Goal: Communication & Community: Answer question/provide support

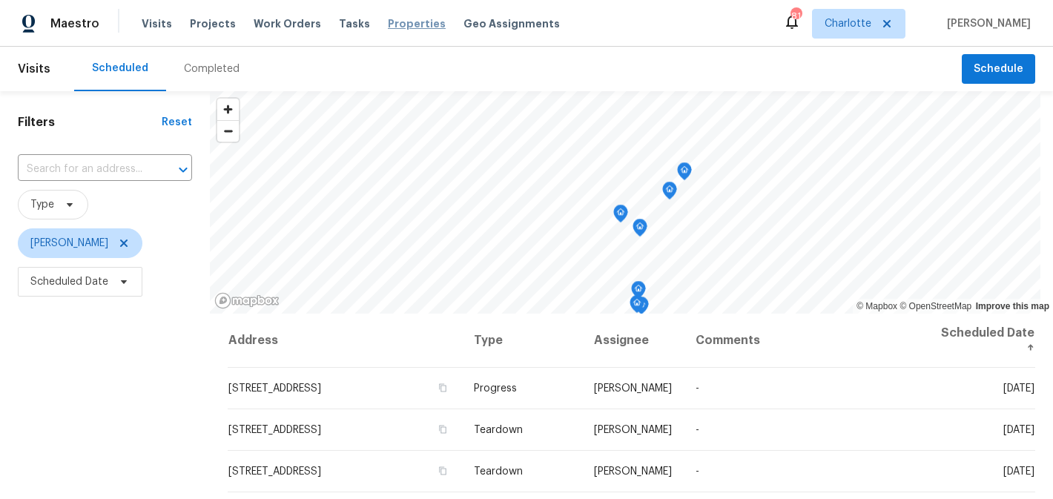
click at [392, 21] on span "Properties" at bounding box center [417, 23] width 58 height 15
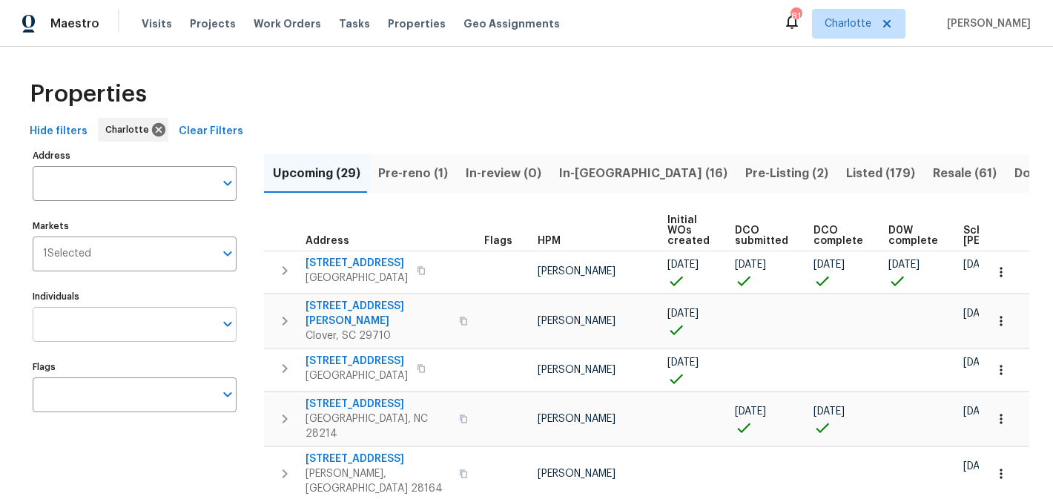
click at [109, 317] on input "Individuals" at bounding box center [124, 324] width 182 height 35
type input "matthew"
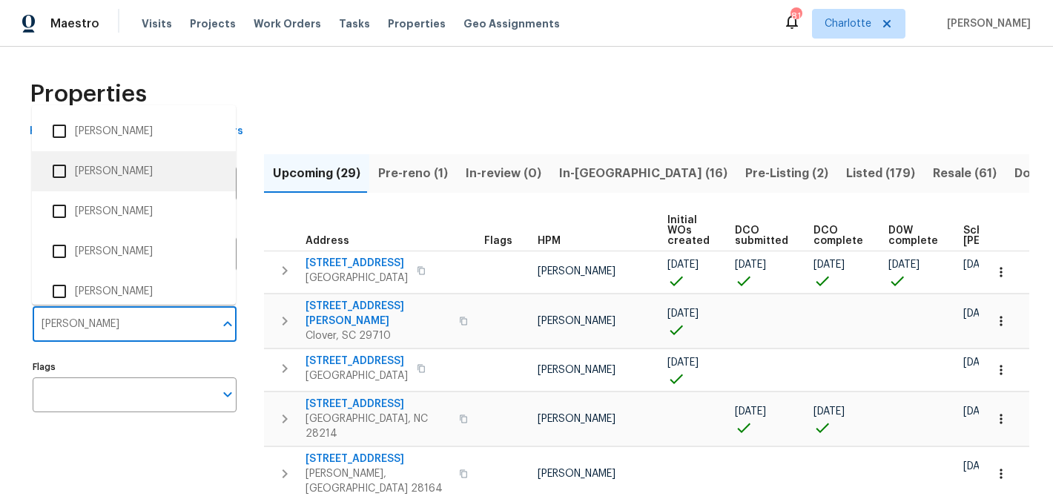
click at [143, 168] on li "[PERSON_NAME]" at bounding box center [134, 171] width 180 height 31
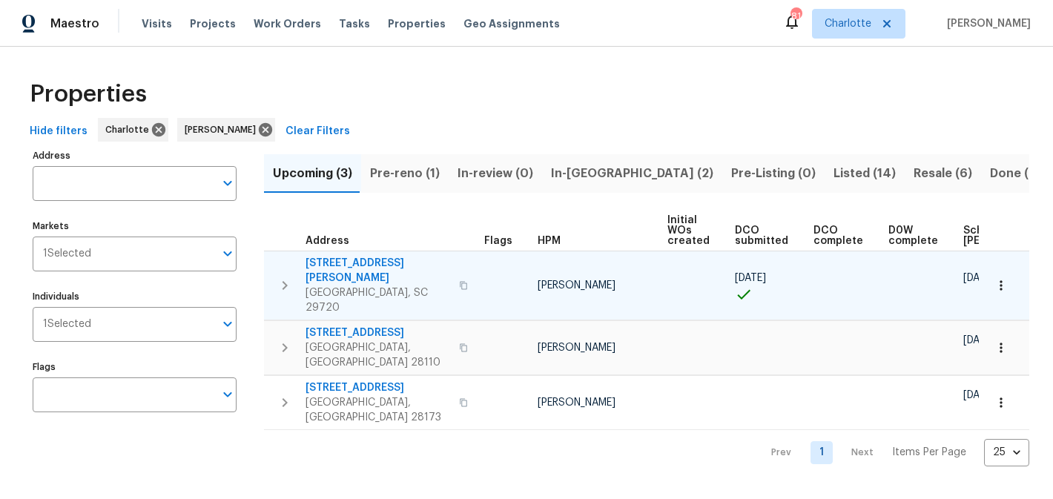
scroll to position [0, 178]
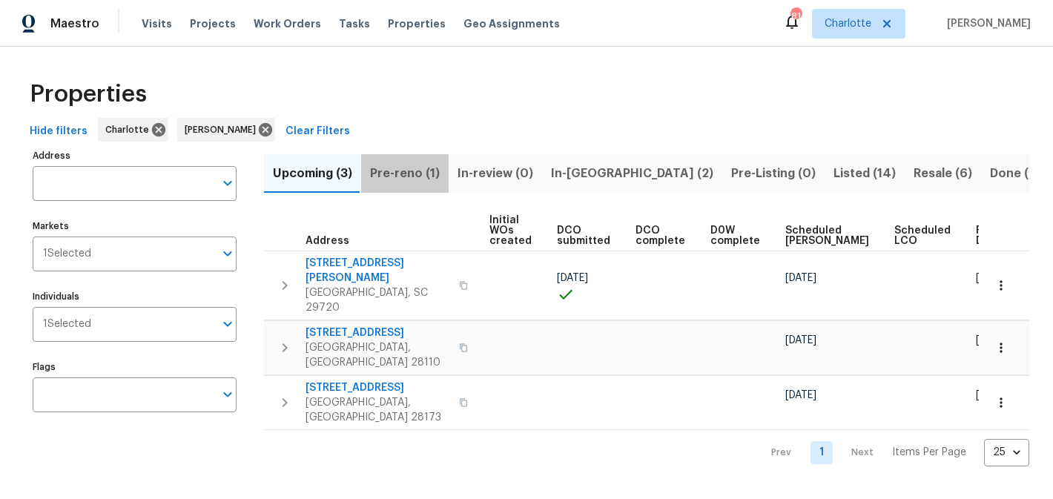
click at [405, 178] on span "Pre-reno (1)" at bounding box center [405, 173] width 70 height 21
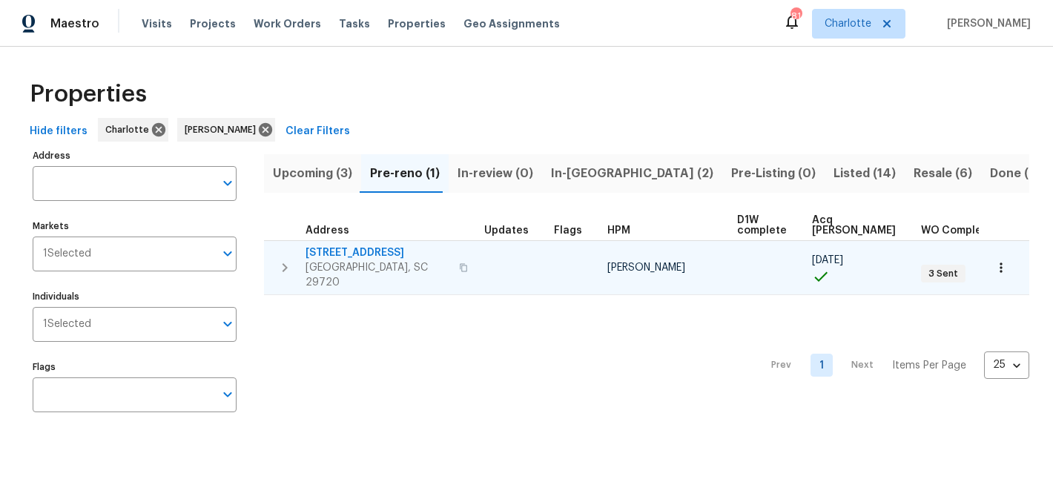
click at [362, 248] on span "4131 Doe Ridge Ln" at bounding box center [377, 252] width 145 height 15
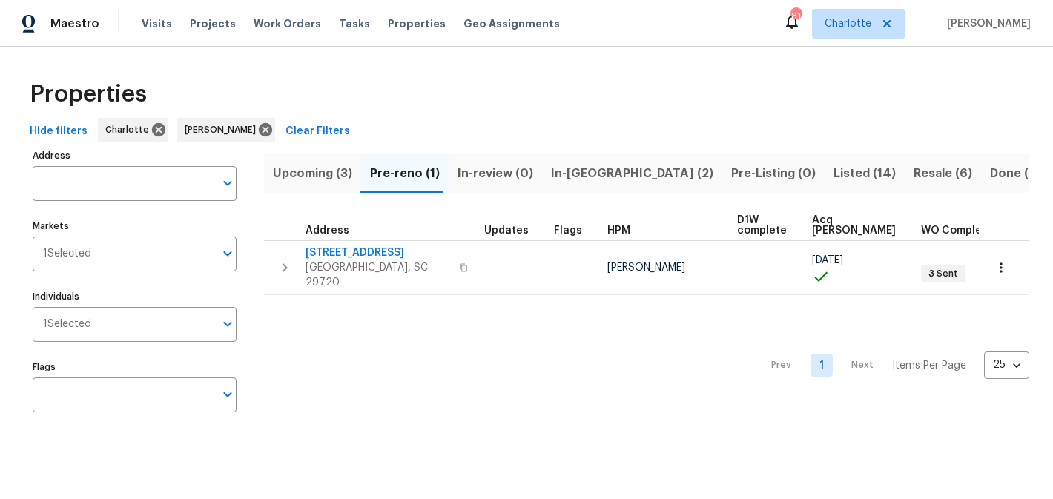
click at [574, 168] on span "In-reno (2)" at bounding box center [632, 173] width 162 height 21
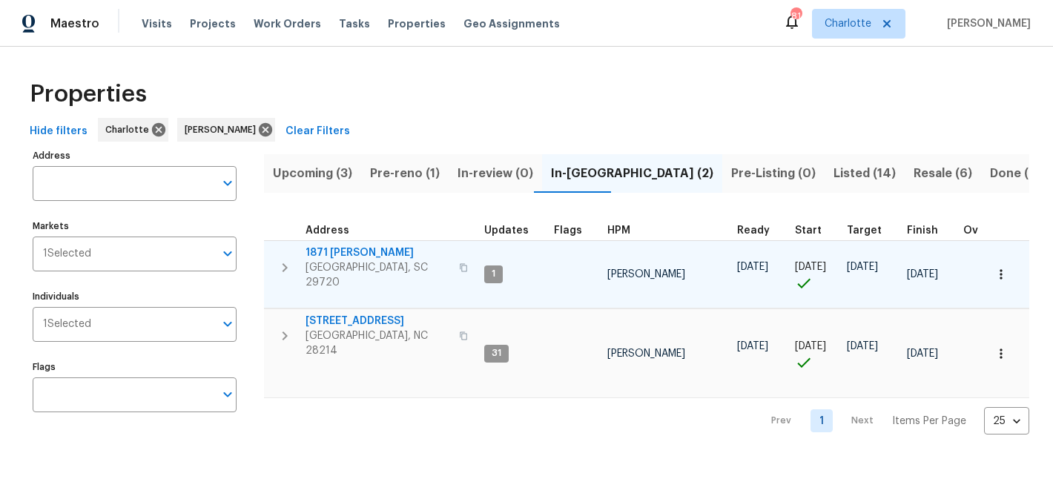
click at [334, 248] on span "1871 [PERSON_NAME]" at bounding box center [377, 252] width 145 height 15
click at [338, 257] on span "1871 [PERSON_NAME]" at bounding box center [377, 252] width 145 height 15
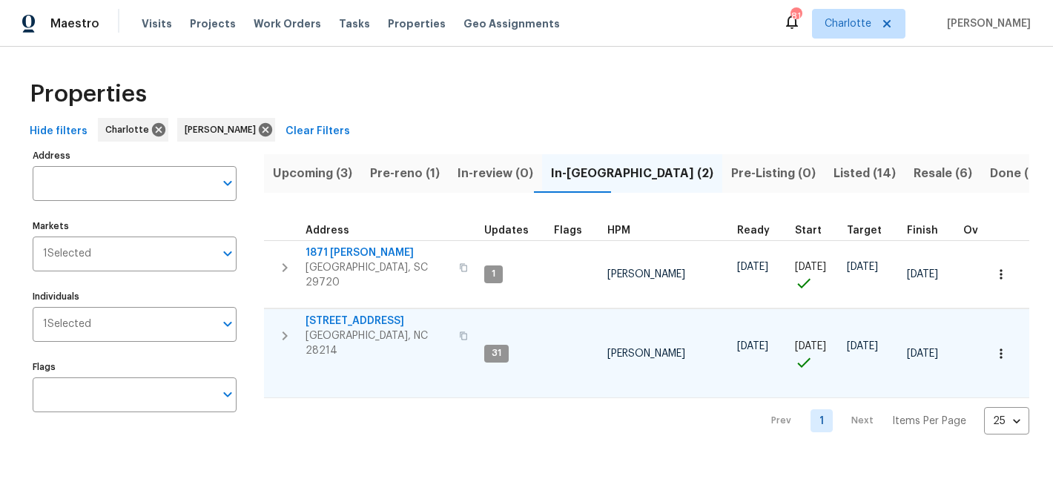
click at [365, 319] on span "505 Old Vine Ct" at bounding box center [377, 321] width 145 height 15
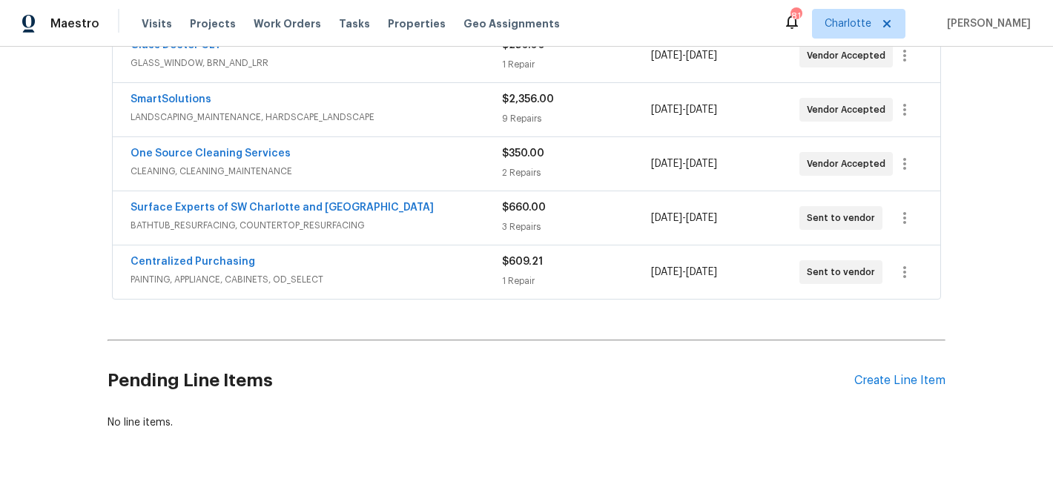
scroll to position [443, 0]
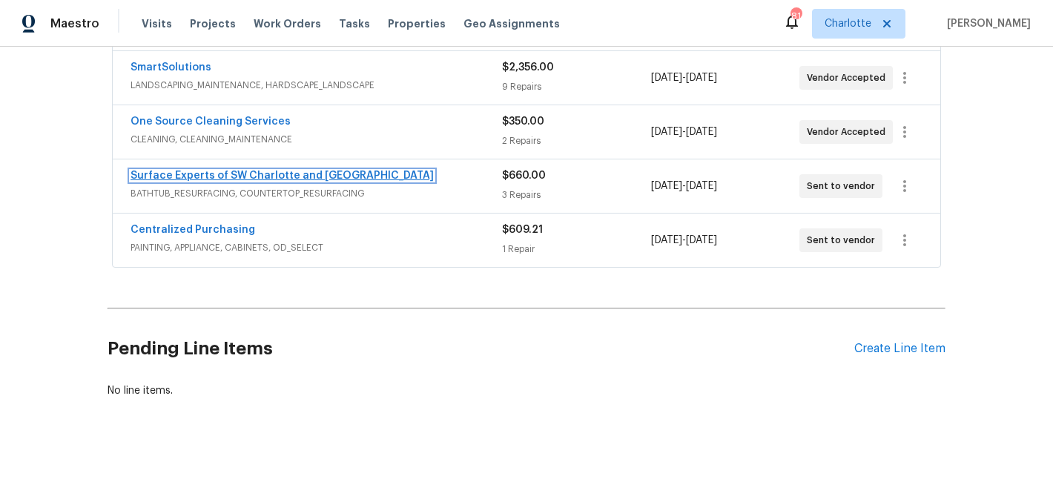
click at [281, 174] on link "Surface Experts of SW Charlotte and Rock Hill" at bounding box center [281, 175] width 303 height 10
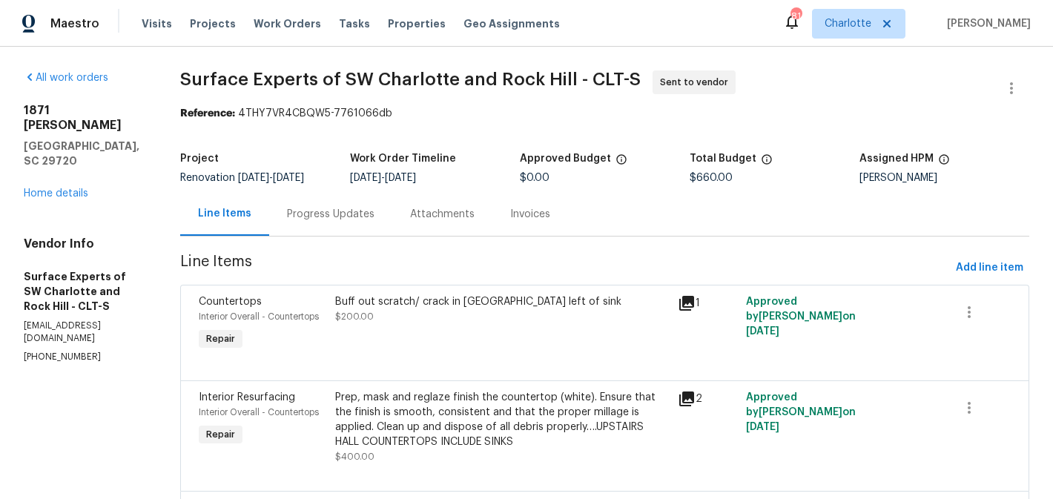
click at [362, 216] on div "Progress Updates" at bounding box center [330, 214] width 87 height 15
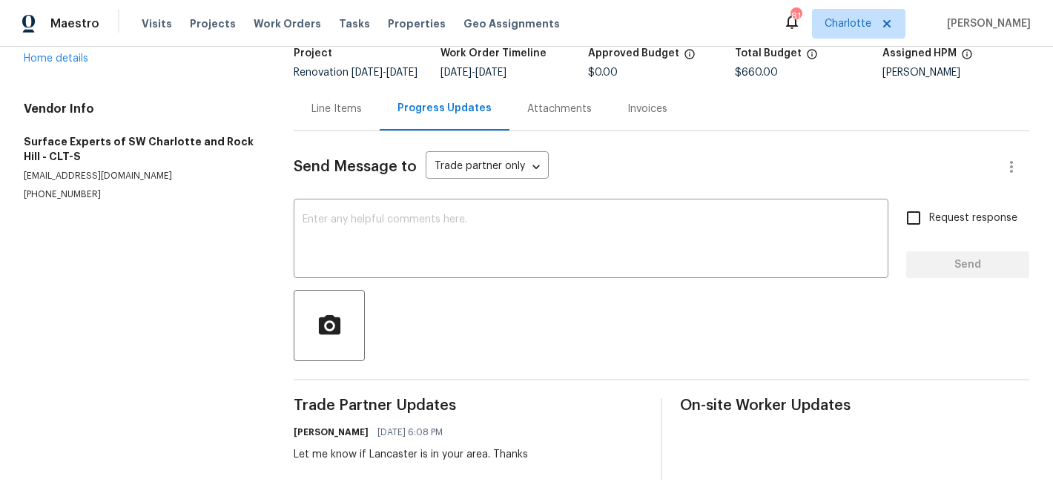
scroll to position [120, 0]
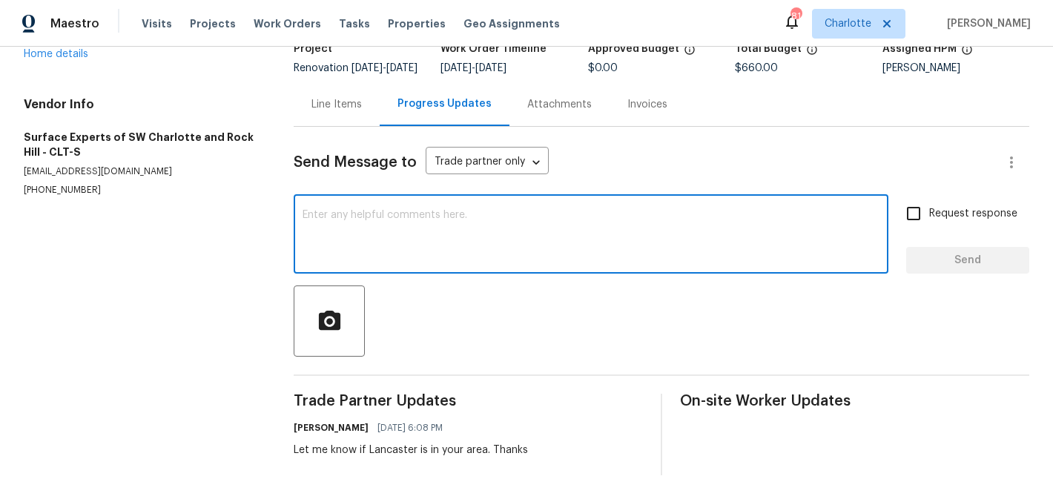
click at [400, 239] on textarea at bounding box center [590, 236] width 577 height 52
type textarea "checking in to see if you received this. thanks"
click at [958, 214] on span "Request response" at bounding box center [973, 214] width 88 height 16
click at [929, 214] on input "Request response" at bounding box center [913, 213] width 31 height 31
checkbox input "true"
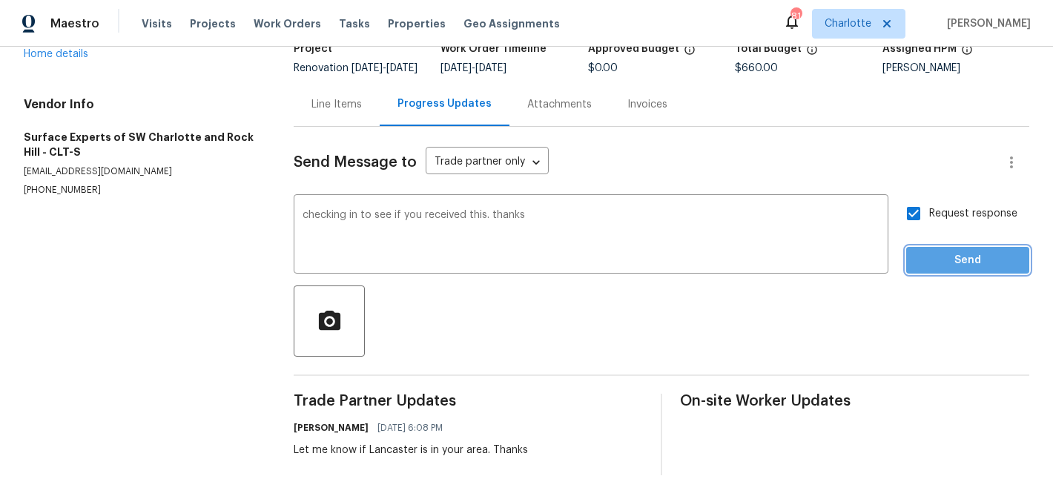
click at [967, 248] on button "Send" at bounding box center [967, 260] width 123 height 27
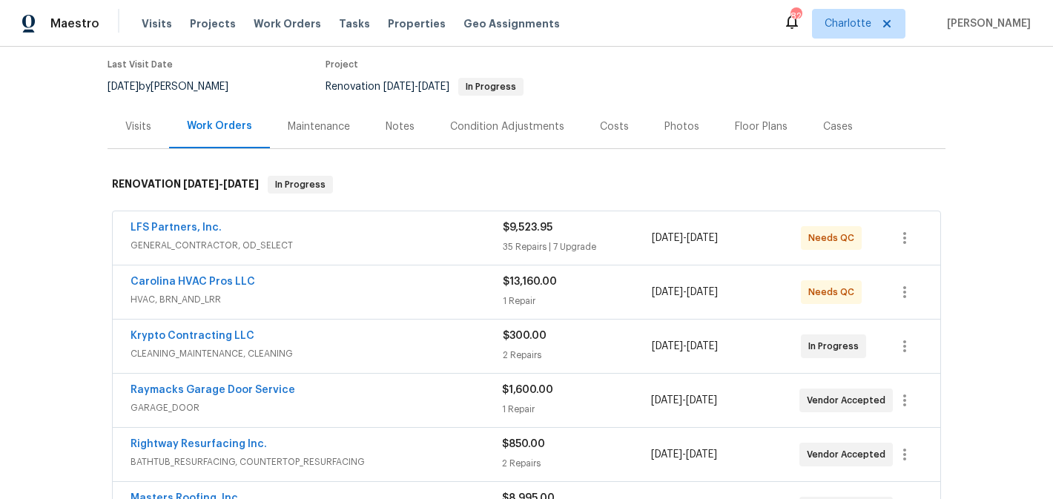
scroll to position [105, 0]
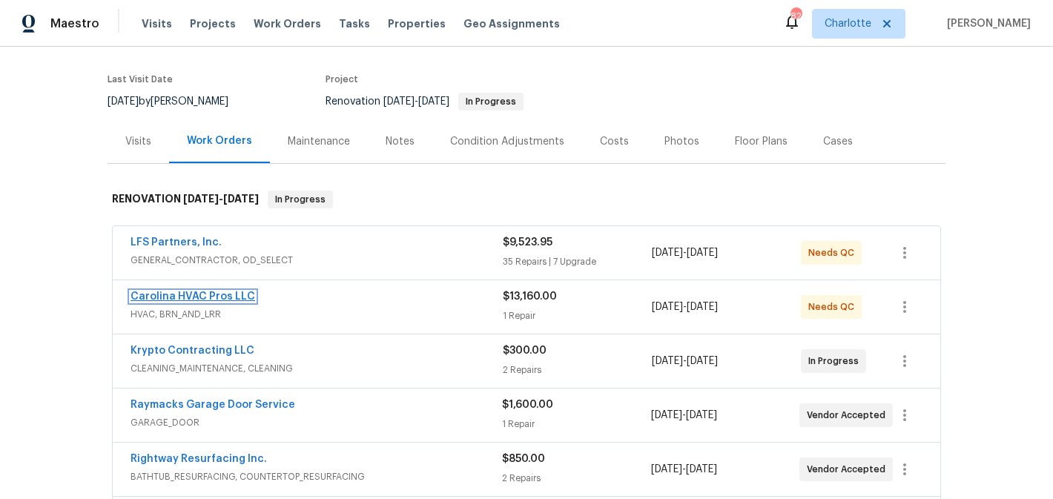
click at [197, 294] on link "Carolina HVAC Pros LLC" at bounding box center [192, 296] width 125 height 10
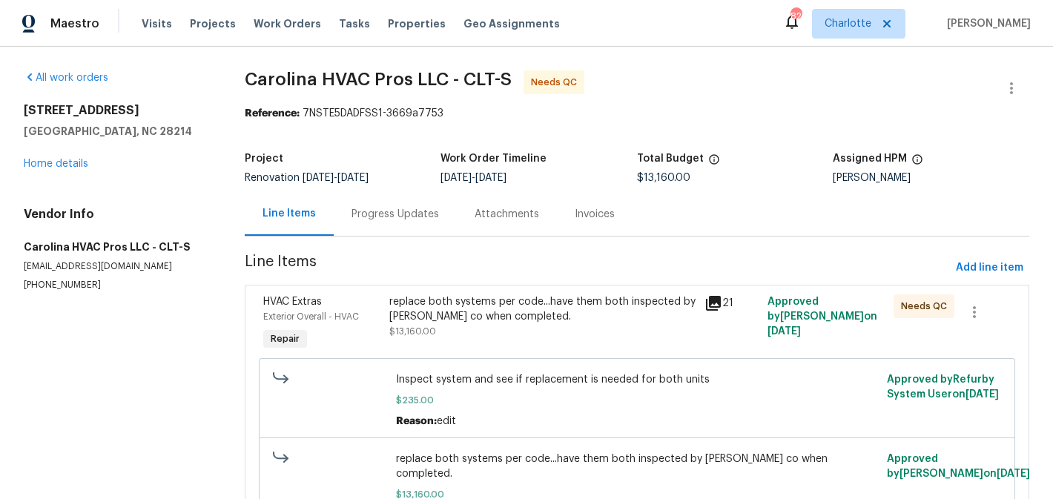
click at [517, 319] on div "replace both systems per code...have them both inspected by meck co when comple…" at bounding box center [542, 309] width 306 height 30
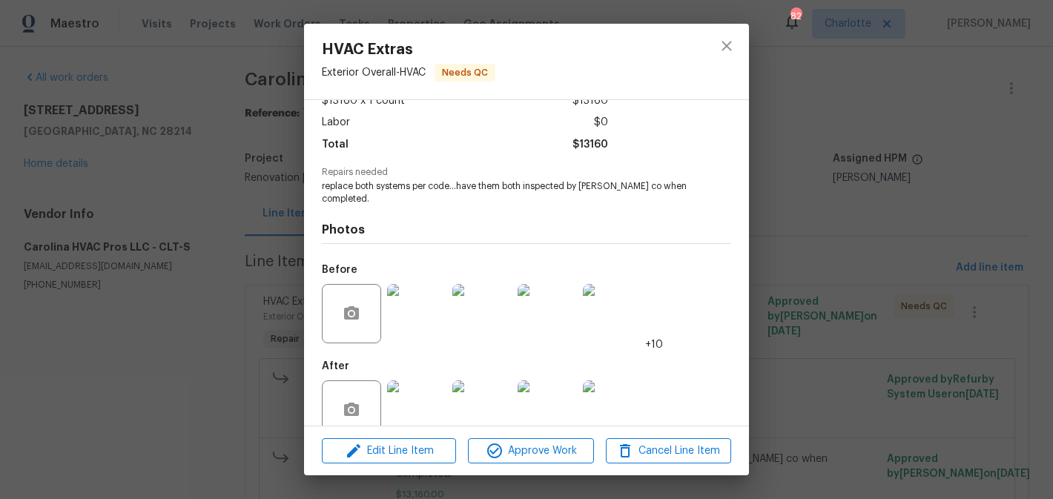
scroll to position [122, 0]
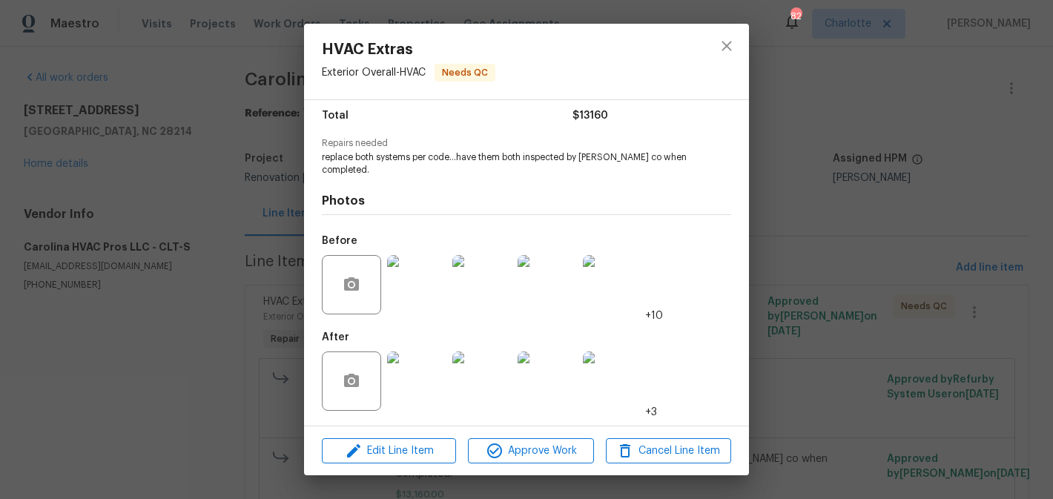
click at [424, 361] on img at bounding box center [416, 380] width 59 height 59
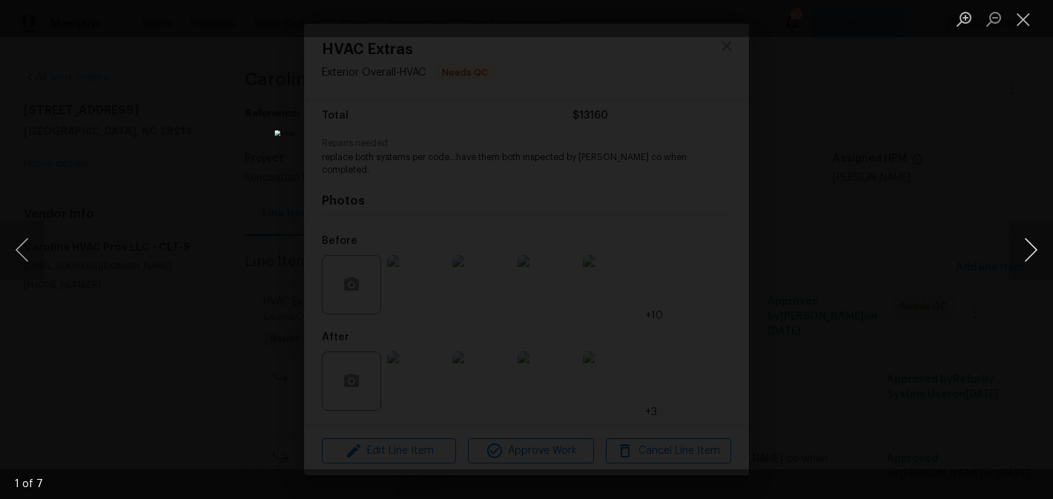
click at [1027, 248] on button "Next image" at bounding box center [1030, 249] width 44 height 59
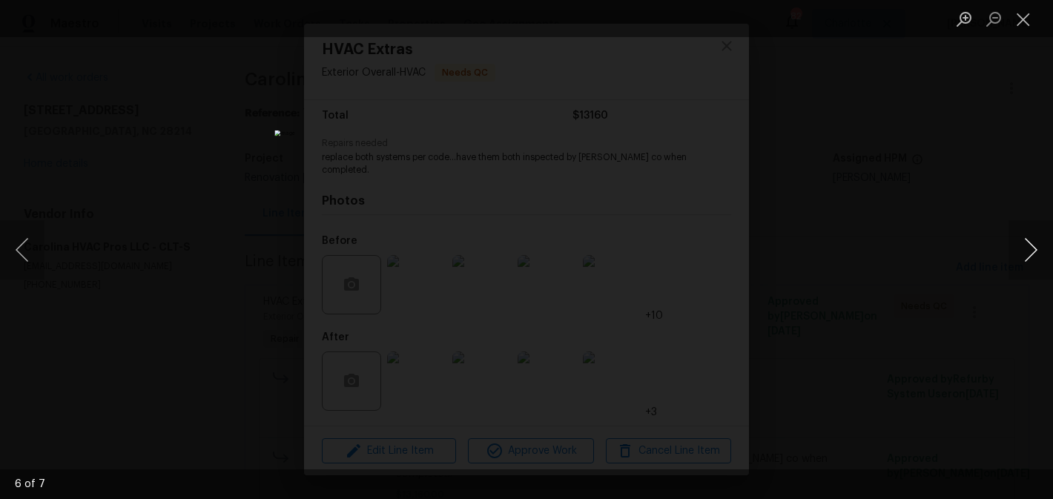
click at [1027, 248] on button "Next image" at bounding box center [1030, 249] width 44 height 59
click at [1021, 20] on button "Close lightbox" at bounding box center [1023, 19] width 30 height 26
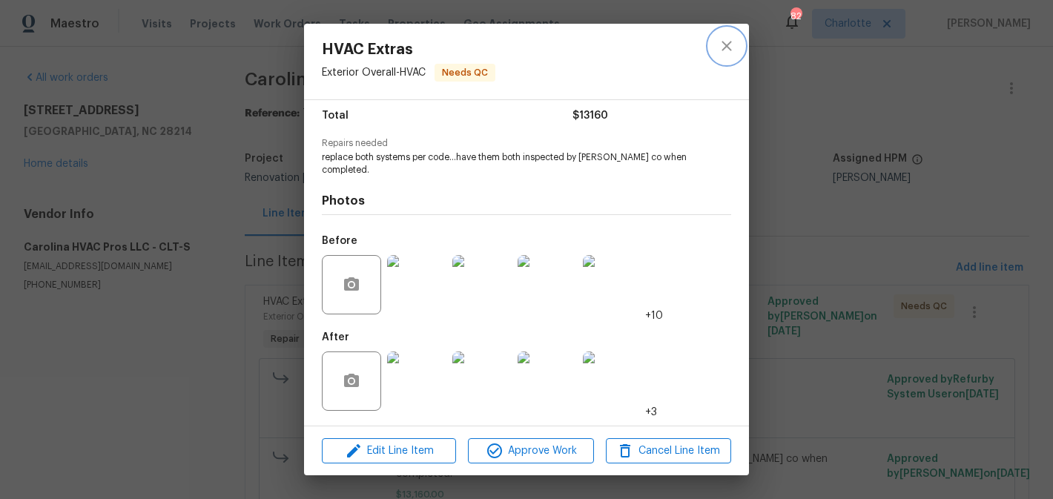
click at [720, 53] on icon "close" at bounding box center [727, 46] width 18 height 18
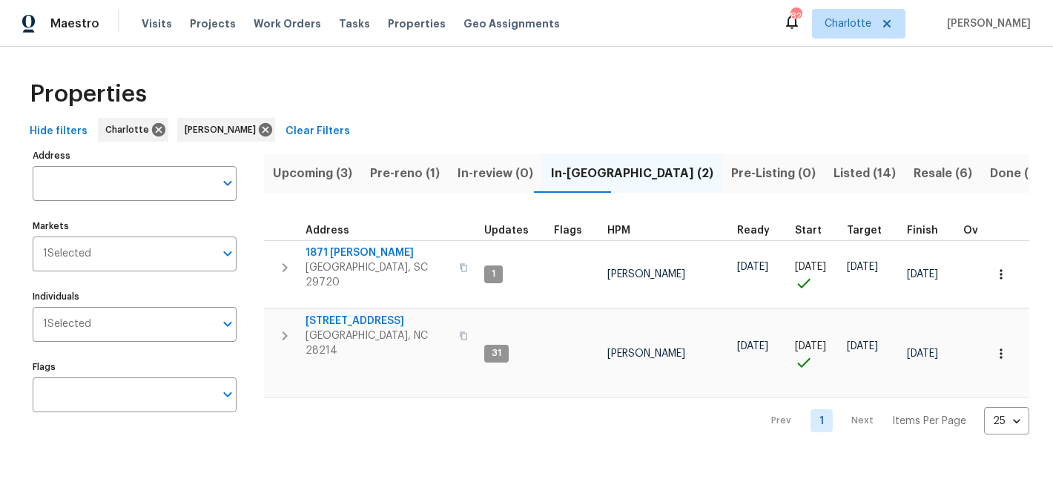
click at [833, 170] on span "Listed (14)" at bounding box center [864, 173] width 62 height 21
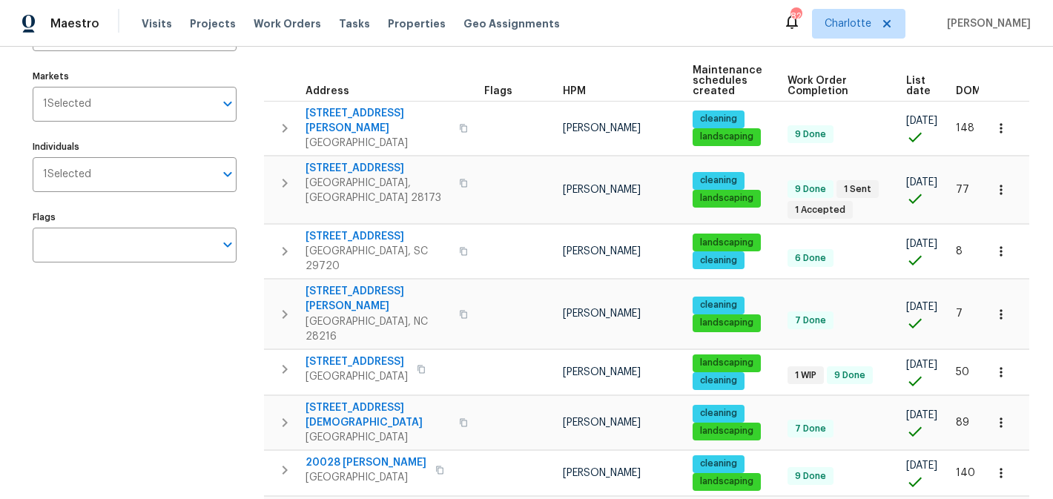
scroll to position [163, 0]
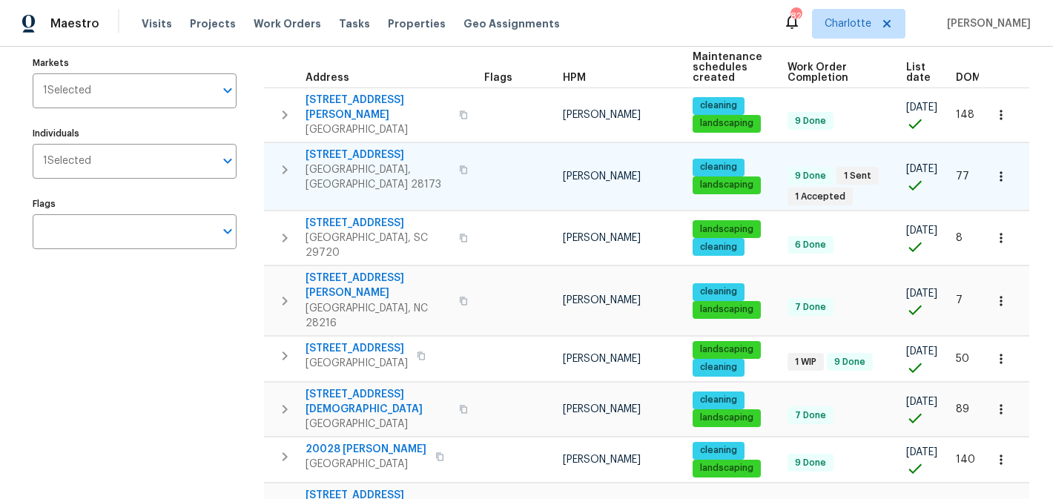
click at [371, 148] on span "8803 Sweetwater Pl" at bounding box center [377, 155] width 145 height 15
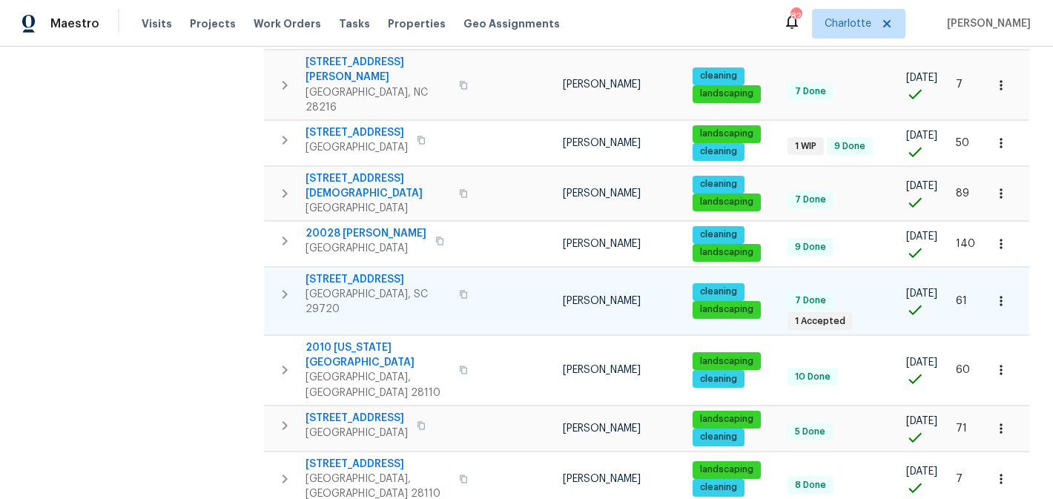
scroll to position [0, 0]
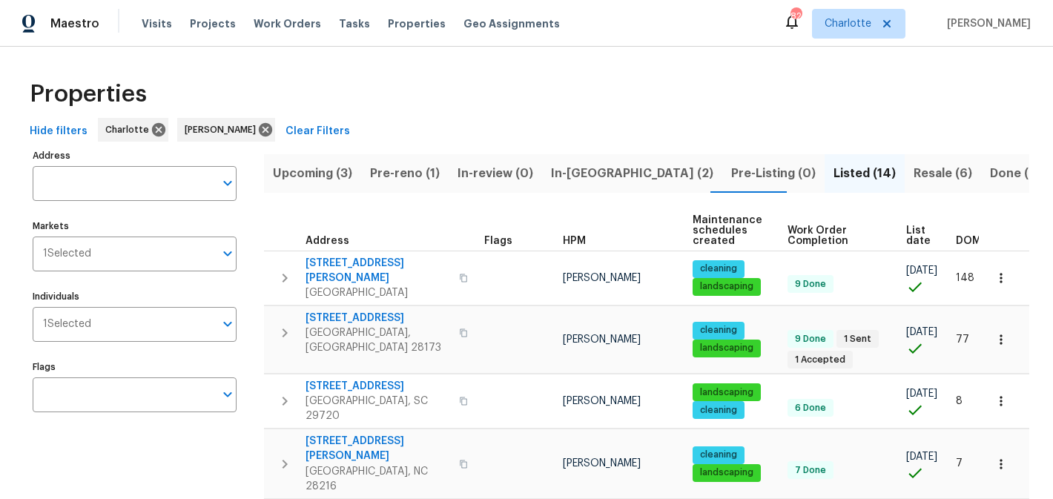
click at [913, 168] on span "Resale (6)" at bounding box center [942, 173] width 59 height 21
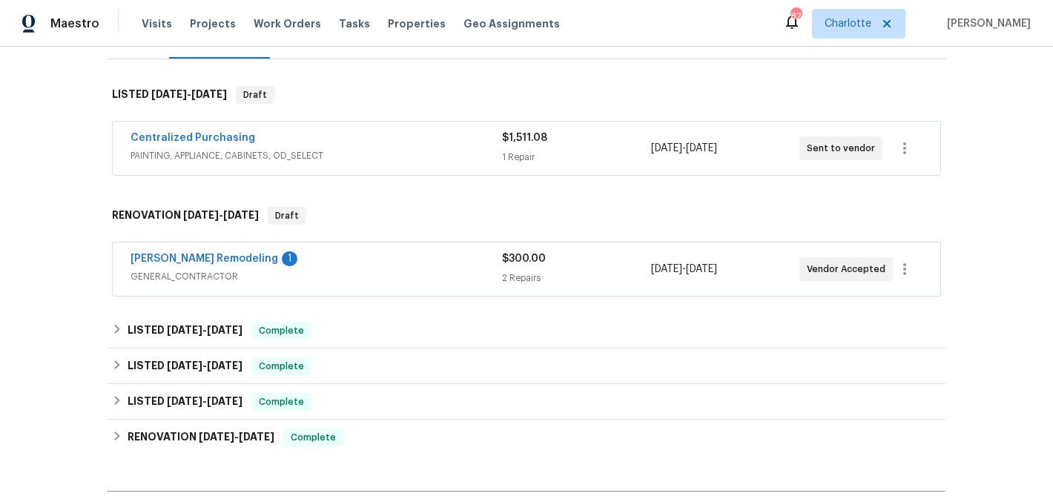
scroll to position [214, 0]
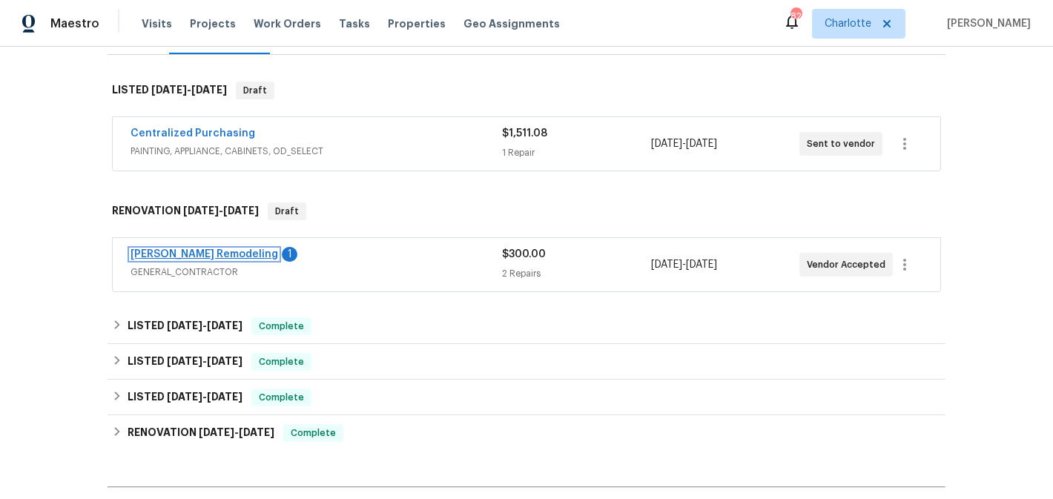
click at [176, 255] on link "[PERSON_NAME] Remodeling" at bounding box center [204, 254] width 148 height 10
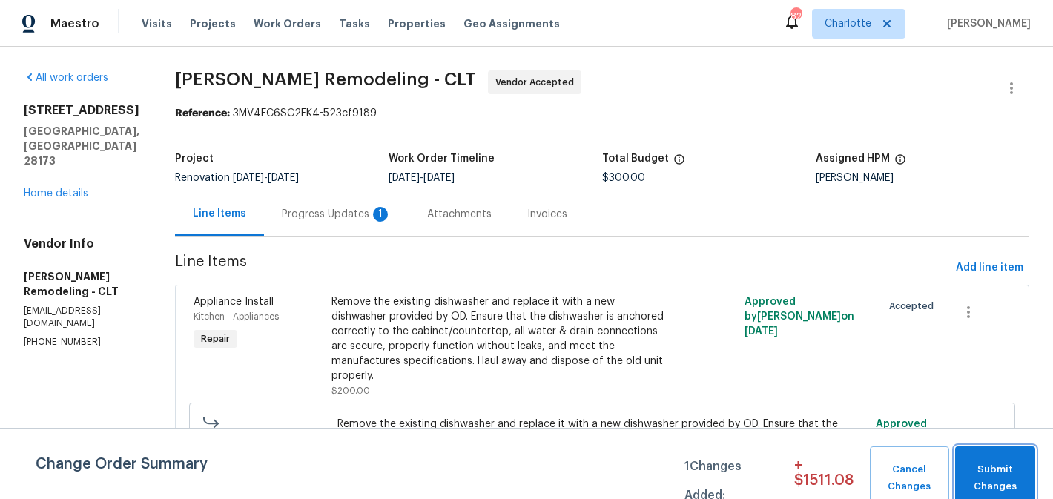
click at [995, 468] on span "Submit Changes" at bounding box center [994, 478] width 65 height 34
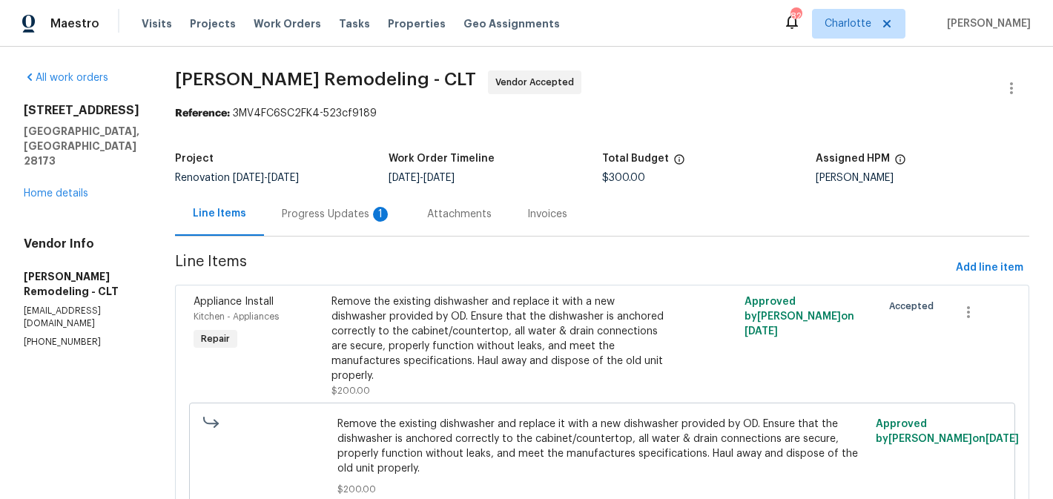
click at [318, 213] on div "Progress Updates 1" at bounding box center [337, 214] width 110 height 15
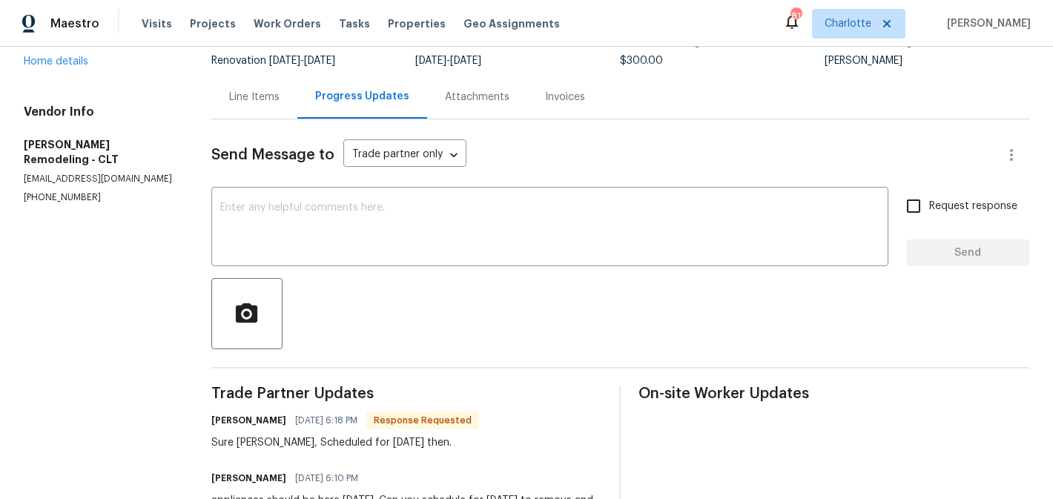
scroll to position [114, 0]
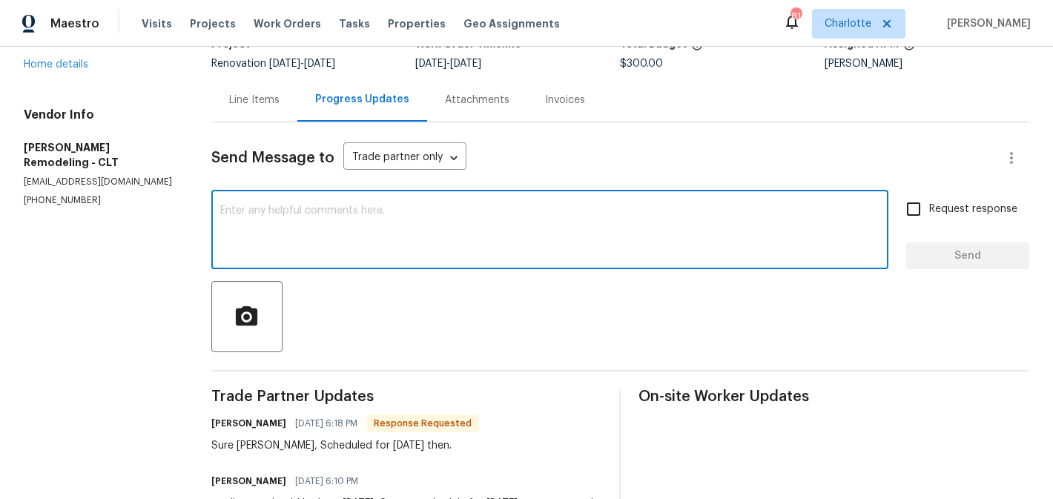
click at [400, 224] on textarea at bounding box center [549, 231] width 659 height 52
type textarea "perfect. thank you"
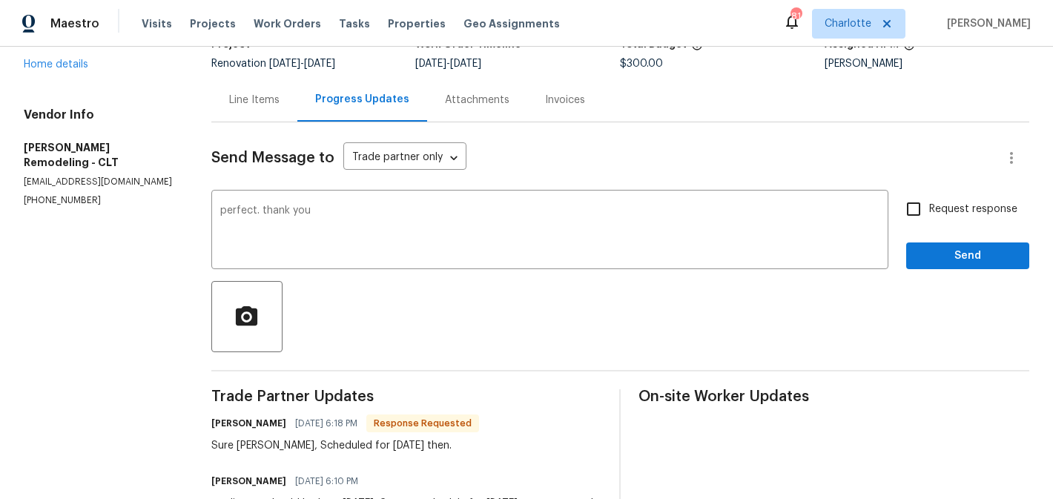
click at [946, 213] on span "Request response" at bounding box center [973, 210] width 88 height 16
click at [929, 213] on input "Request response" at bounding box center [913, 208] width 31 height 31
checkbox input "true"
click at [951, 265] on button "Send" at bounding box center [967, 255] width 123 height 27
